Goal: Information Seeking & Learning: Learn about a topic

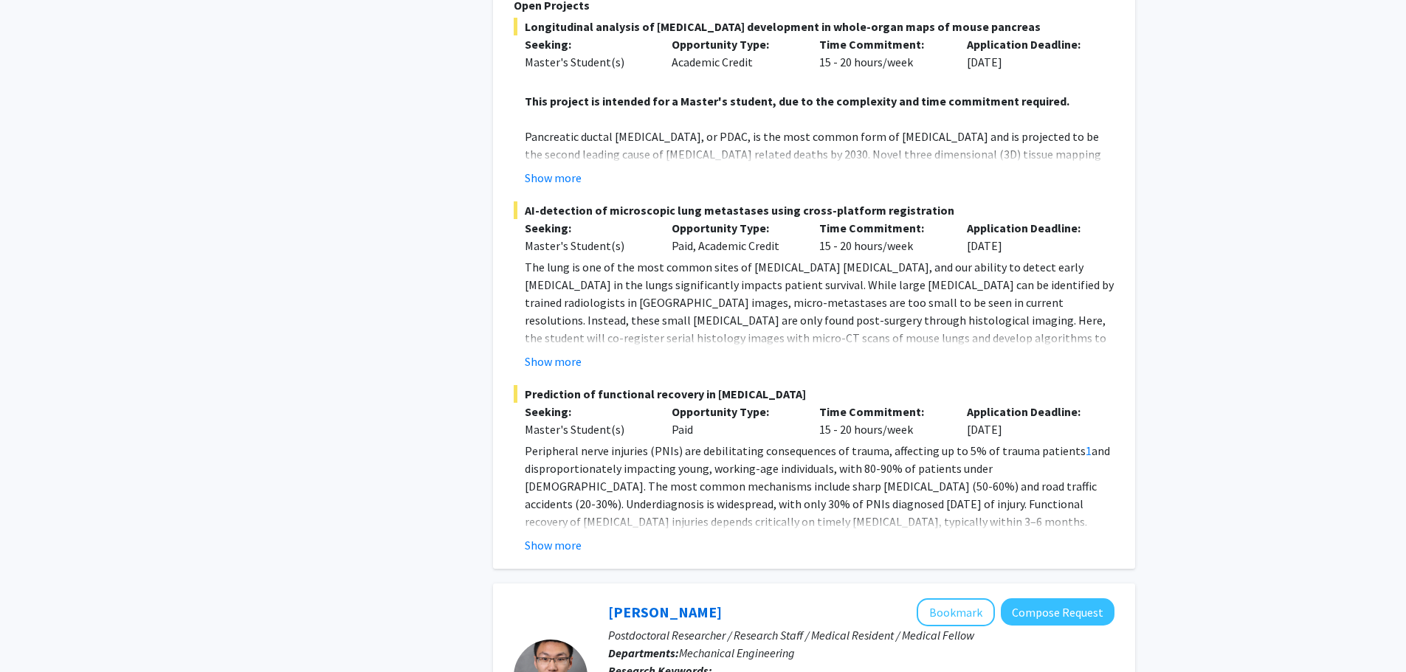
scroll to position [1410, 0]
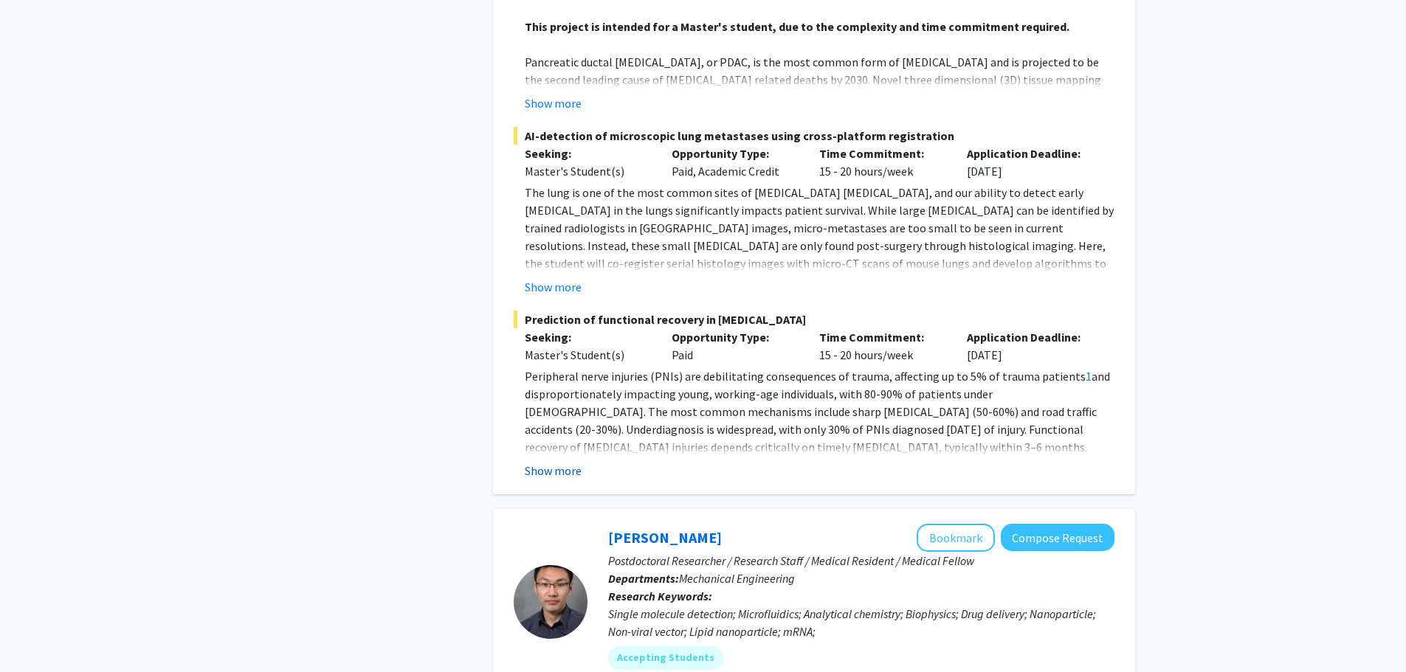
click at [571, 462] on button "Show more" at bounding box center [553, 471] width 57 height 18
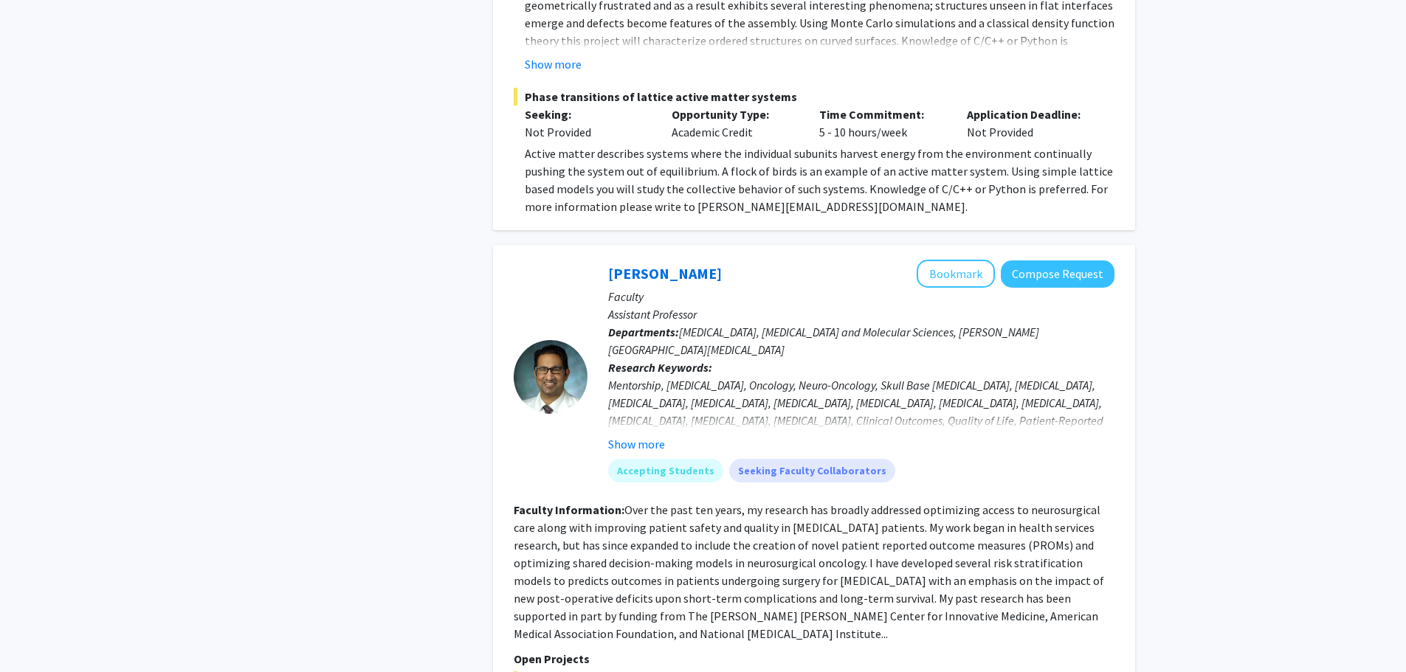
scroll to position [7620, 0]
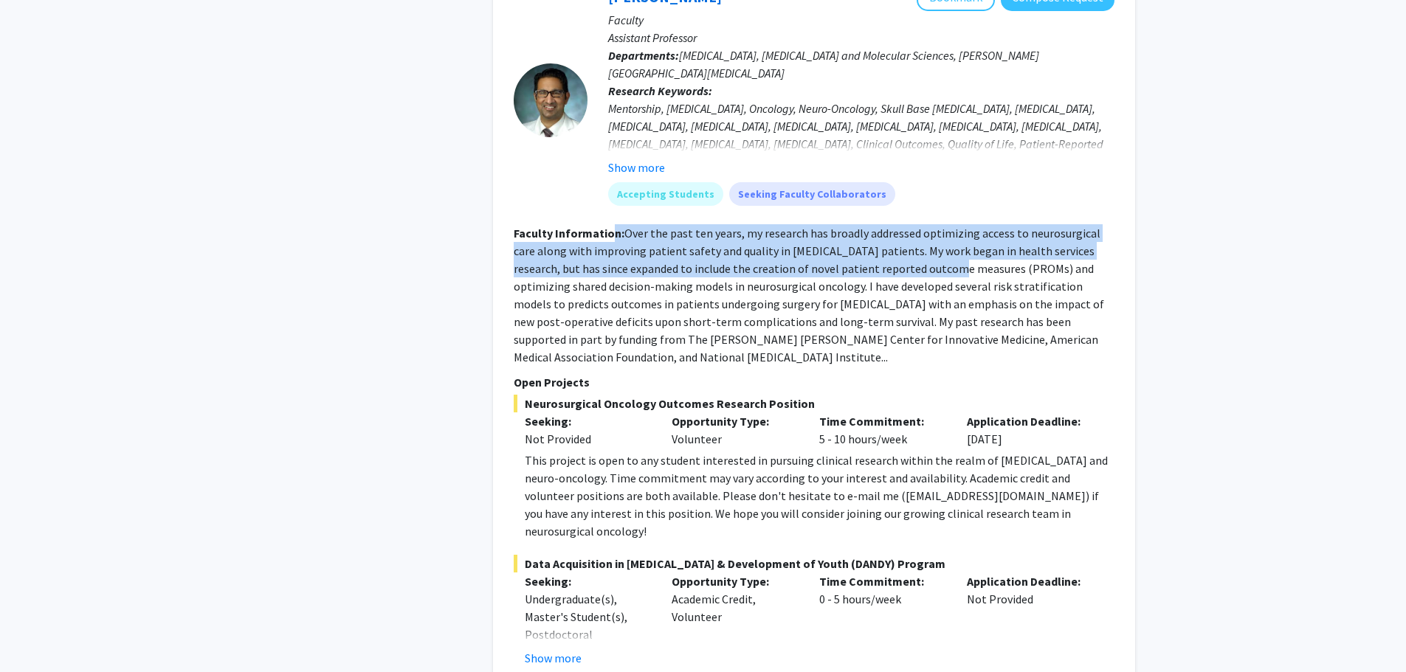
drag, startPoint x: 612, startPoint y: 36, endPoint x: 901, endPoint y: 69, distance: 291.1
click at [901, 224] on section "Faculty Information: Over the past ten years, my research has broadly addressed…" at bounding box center [814, 295] width 601 height 142
click at [901, 226] on fg-read-more "Over the past ten years, my research has broadly addressed optimizing access to…" at bounding box center [809, 295] width 590 height 139
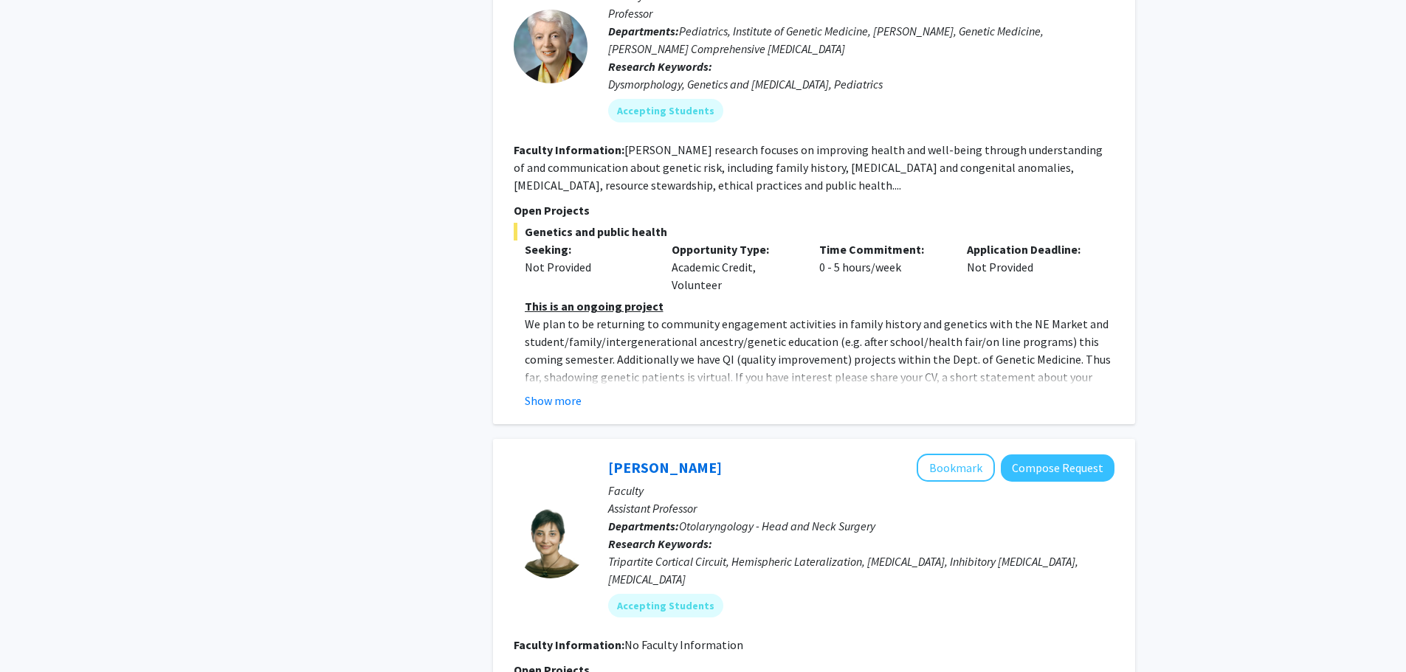
scroll to position [2079, 0]
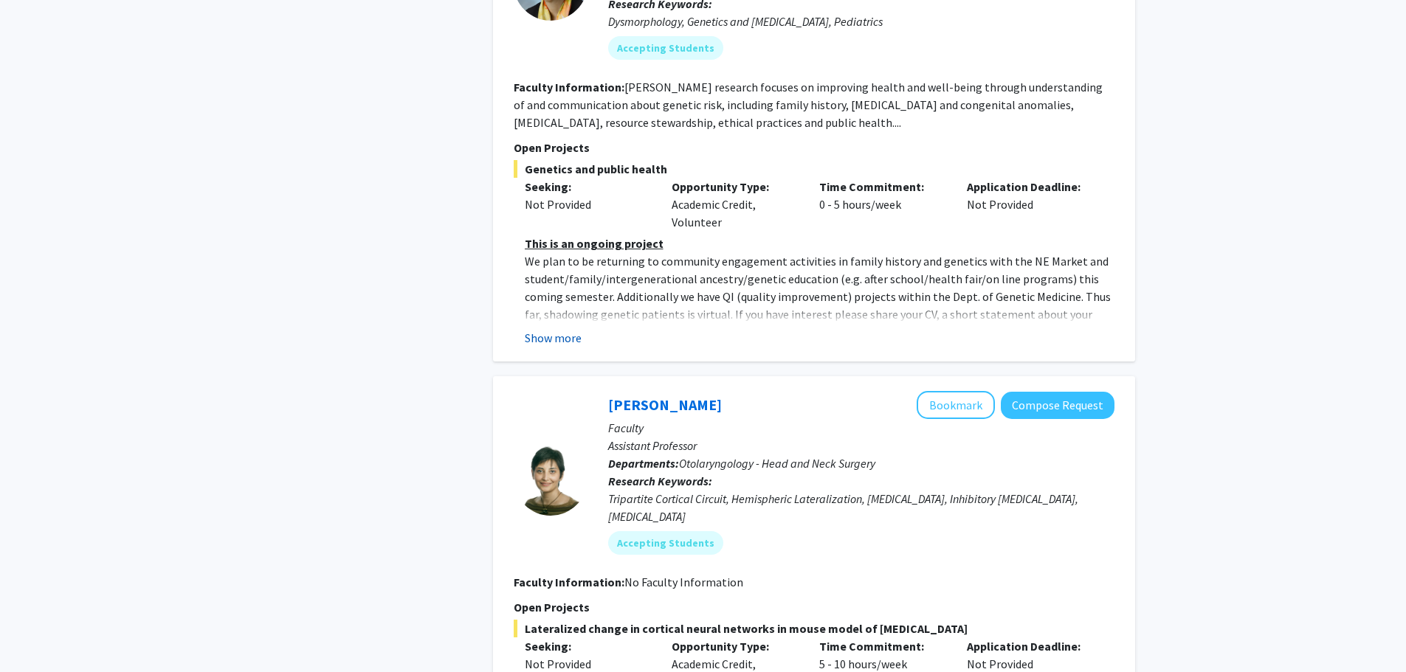
click at [565, 329] on button "Show more" at bounding box center [553, 338] width 57 height 18
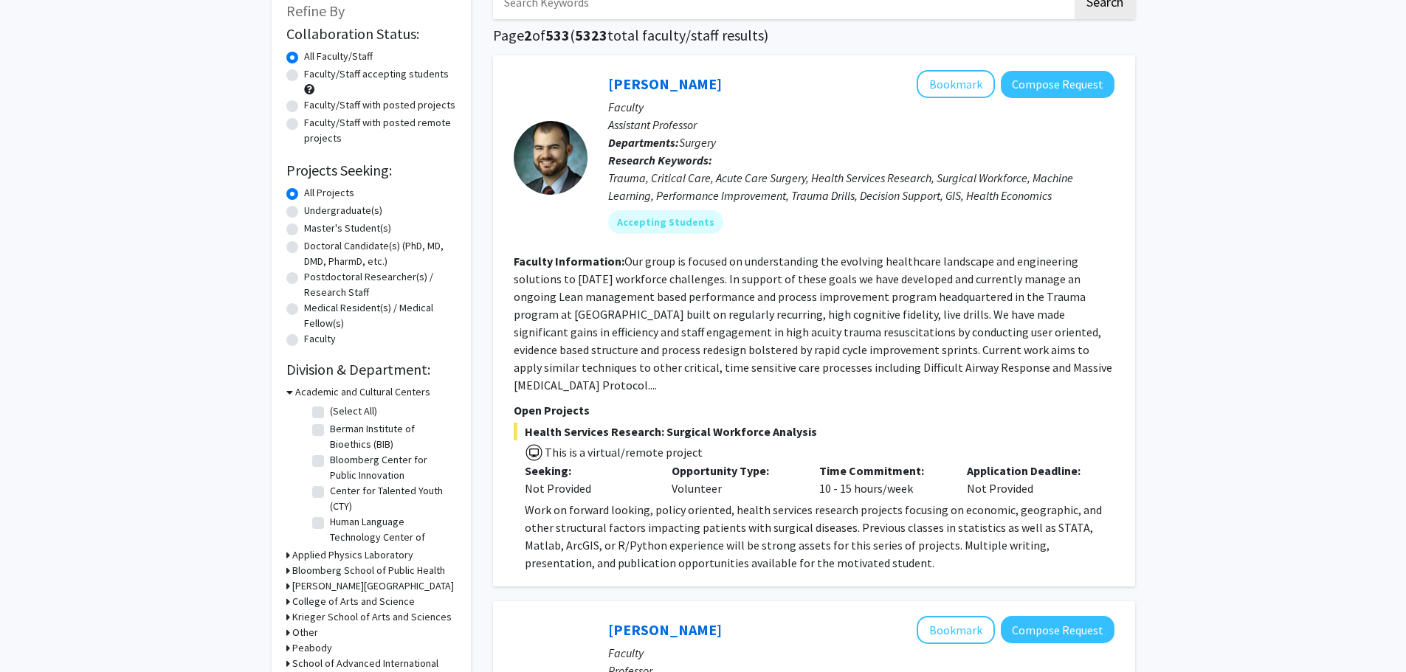
scroll to position [0, 0]
